Goal: Information Seeking & Learning: Learn about a topic

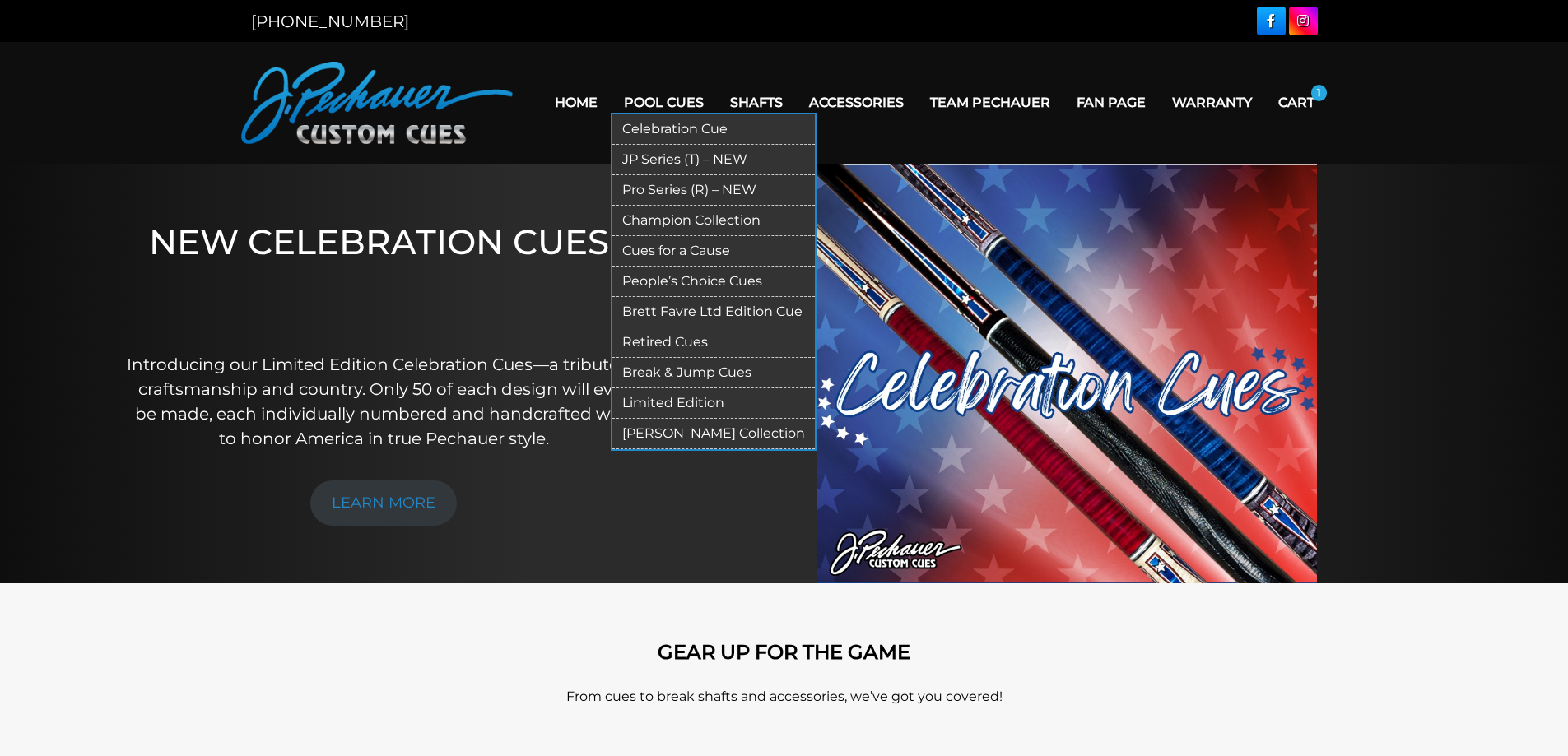
click at [676, 161] on link "JP Series (T) – NEW" at bounding box center [713, 160] width 203 height 30
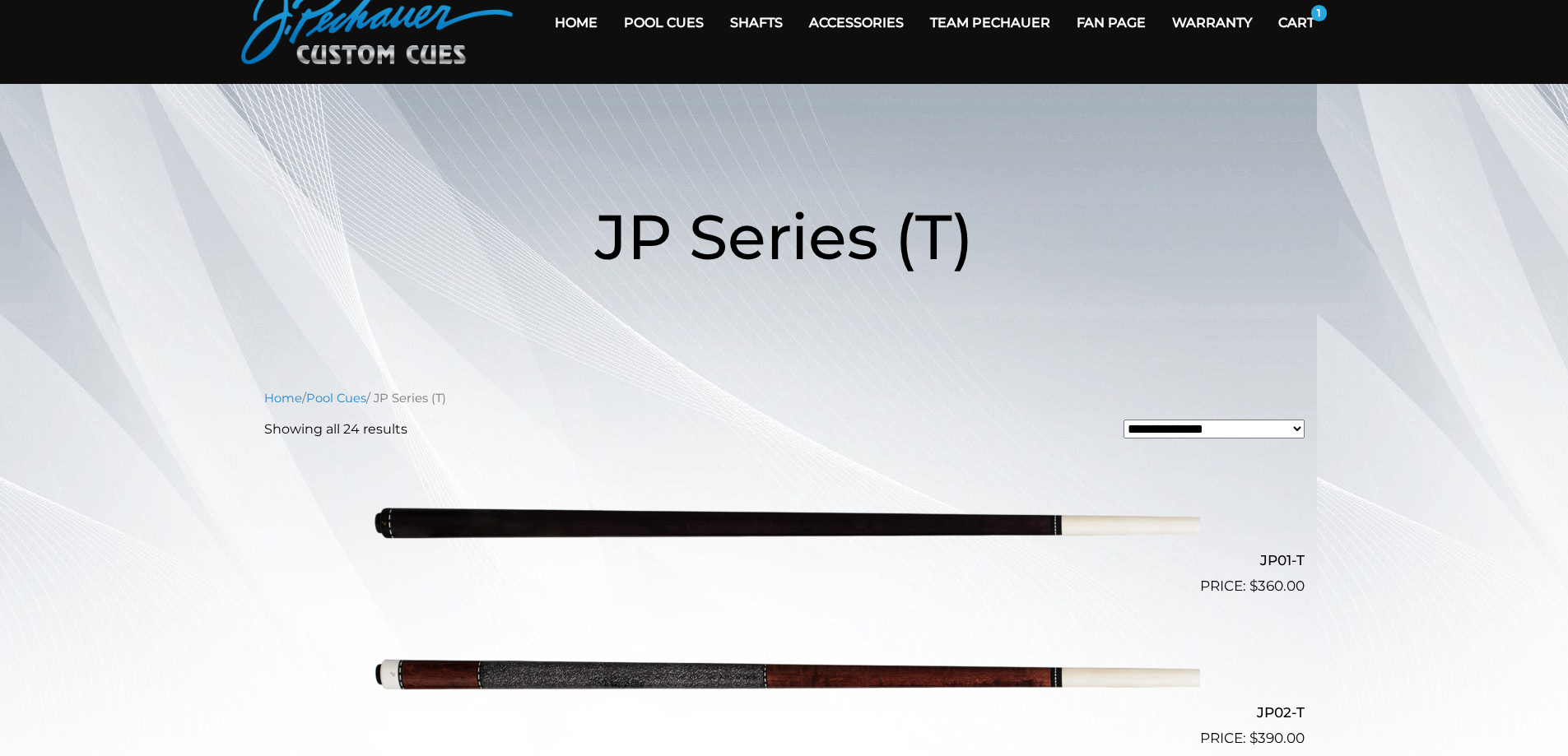
scroll to position [82, 0]
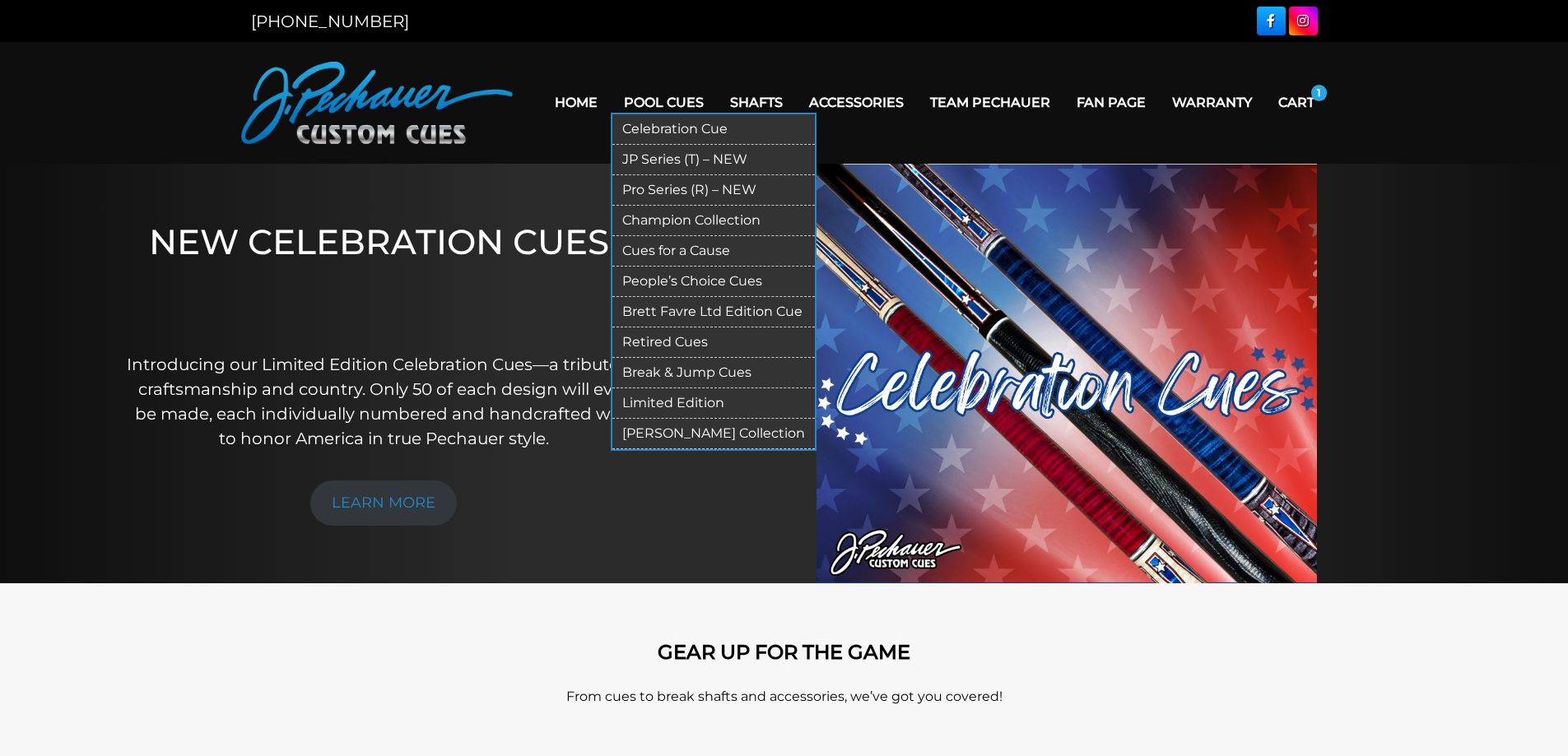
click at [665, 188] on link "Pro Series (R) – NEW" at bounding box center [713, 190] width 203 height 30
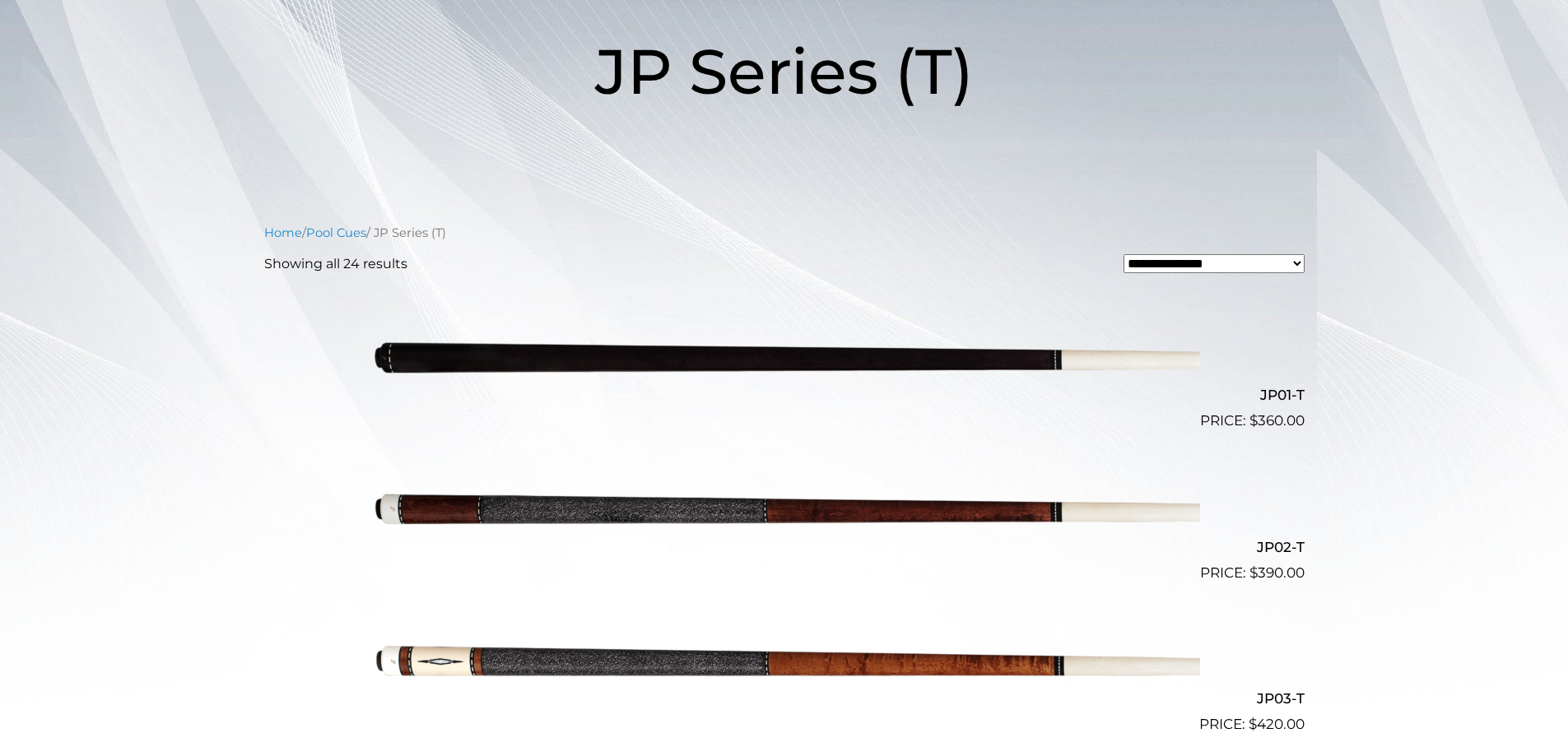
scroll to position [247, 0]
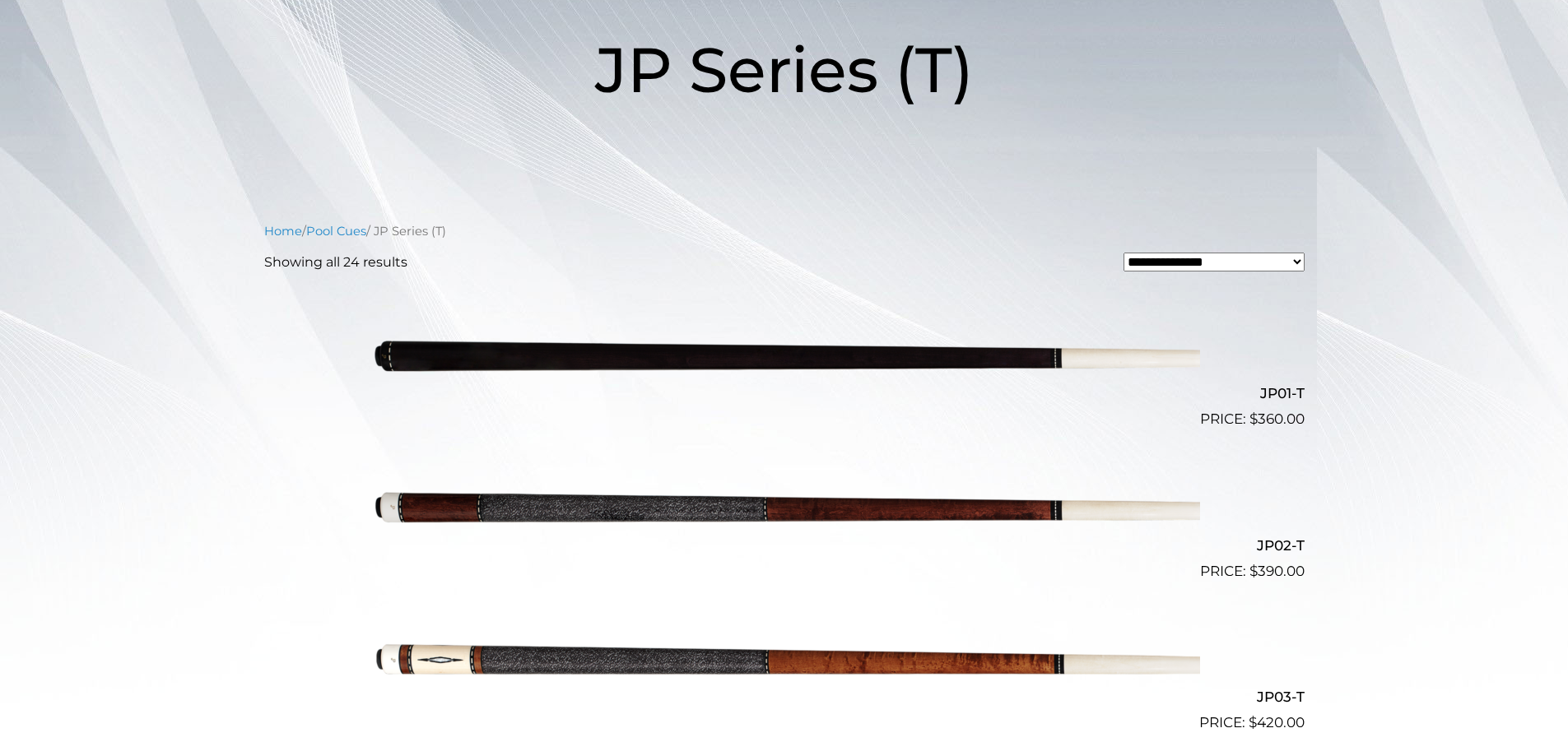
click at [628, 504] on img at bounding box center [784, 506] width 831 height 138
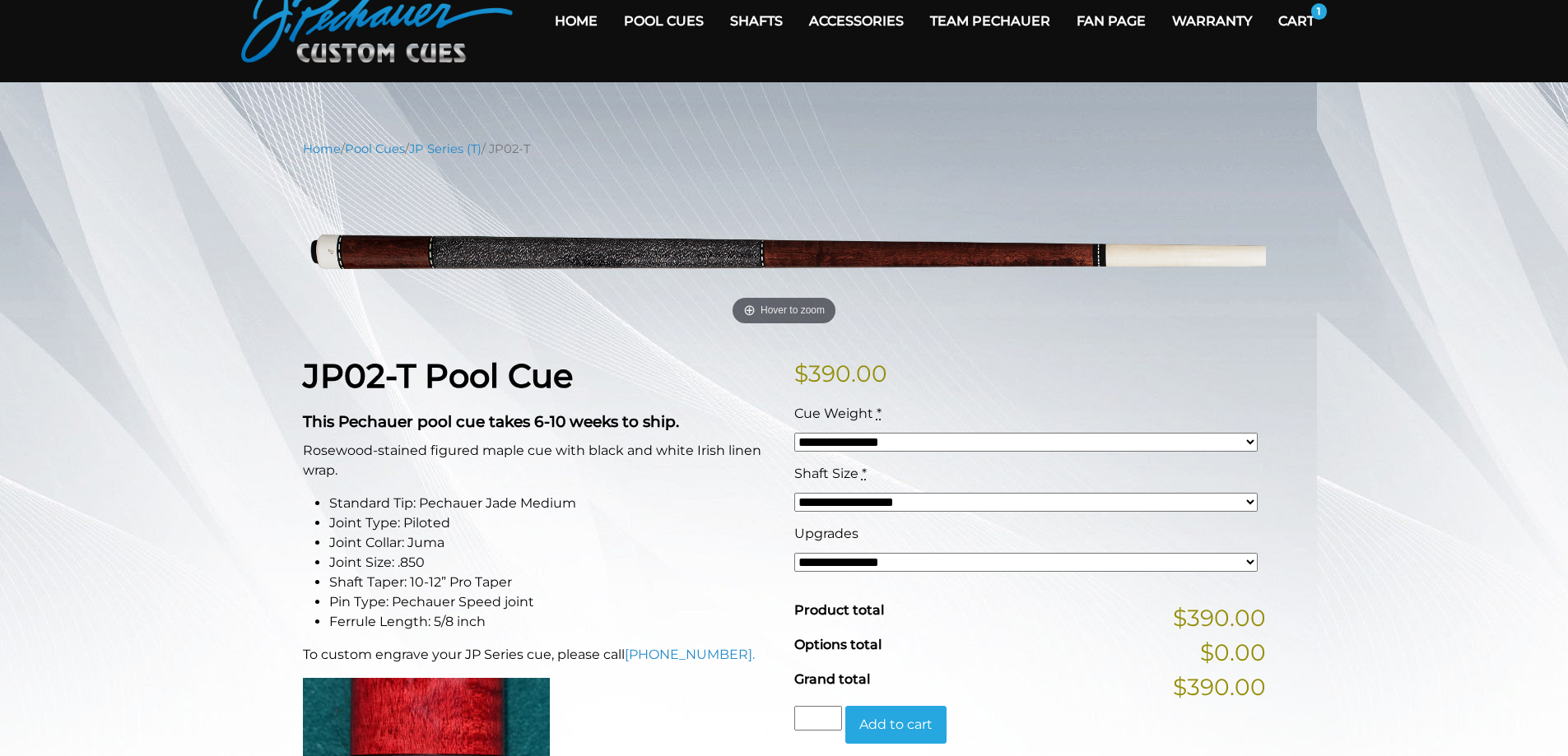
scroll to position [82, 0]
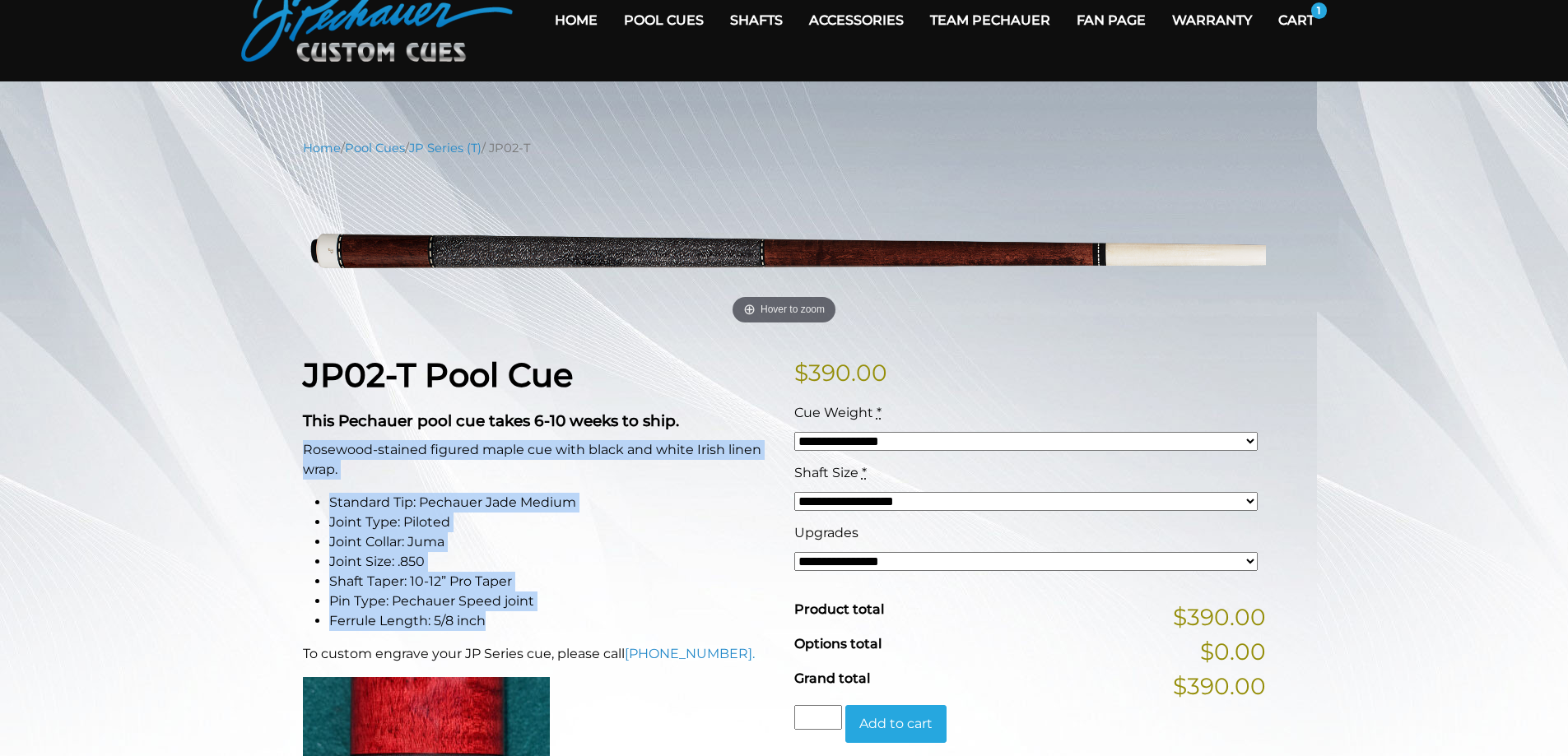
drag, startPoint x: 491, startPoint y: 620, endPoint x: 288, endPoint y: 454, distance: 262.2
click at [695, 542] on li "Joint Collar: Juma" at bounding box center [551, 542] width 445 height 19
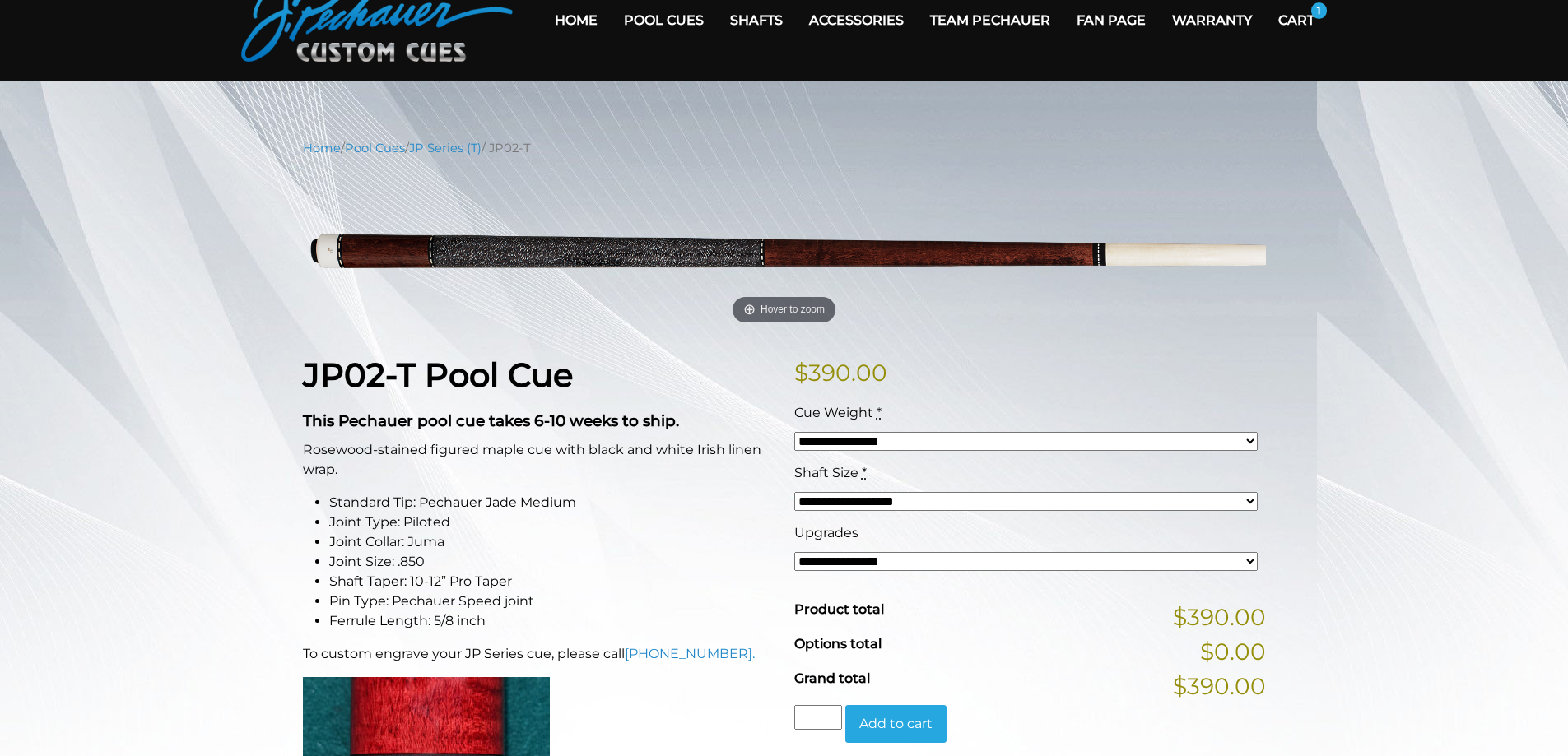
click at [695, 542] on li "Joint Collar: Juma" at bounding box center [551, 542] width 445 height 19
